Goal: Obtain resource: Obtain resource

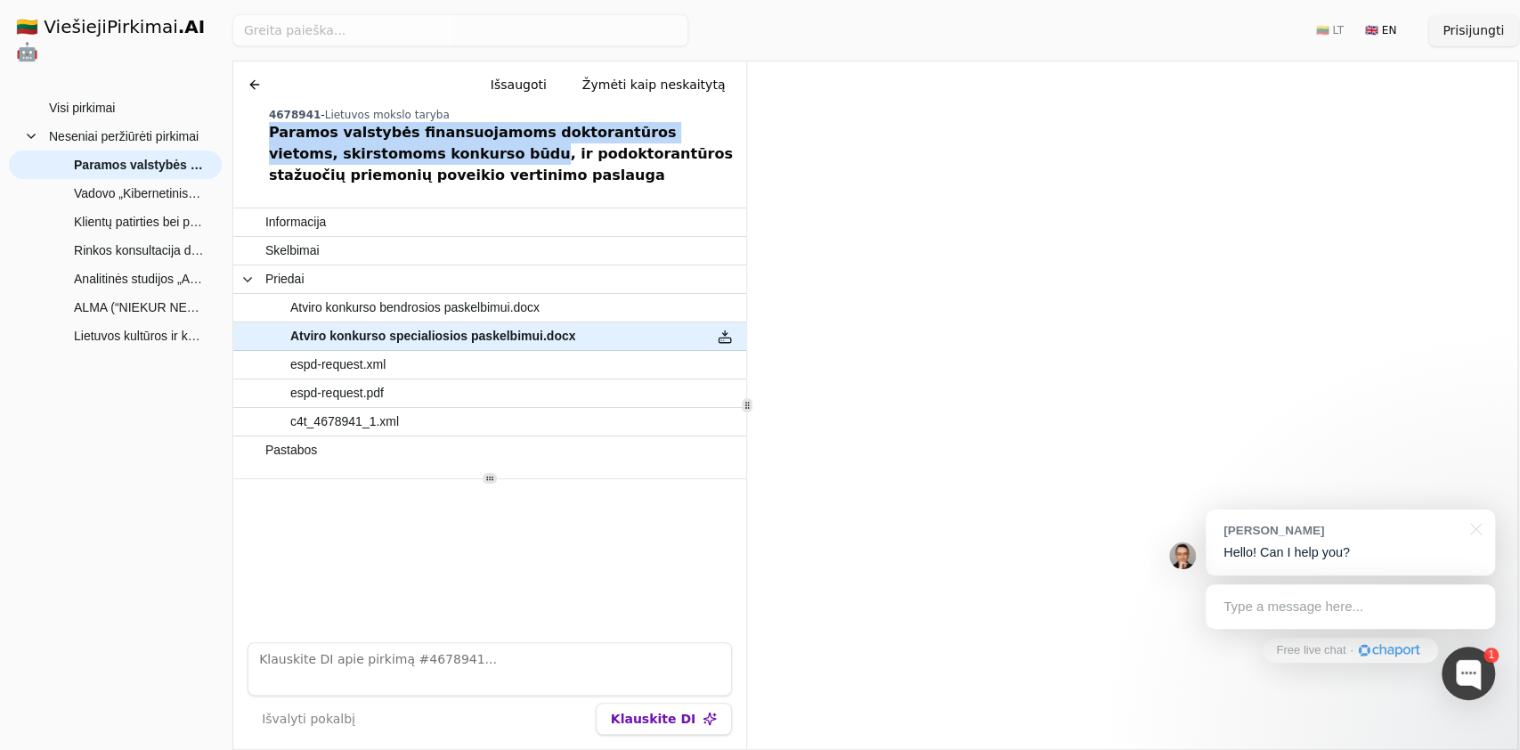
drag, startPoint x: 254, startPoint y: 128, endPoint x: 364, endPoint y: 158, distance: 114.2
click at [364, 158] on div "Chat Išsaugoti Žymėti kaip neskaitytą 4678941 - Lietuvos mokslo taryba Paramos …" at bounding box center [489, 127] width 513 height 132
copy div "Paramos valstybės finansuojamoms doktorantūros vietoms, skirstomoms konkurso bū…"
